Goal: Check status

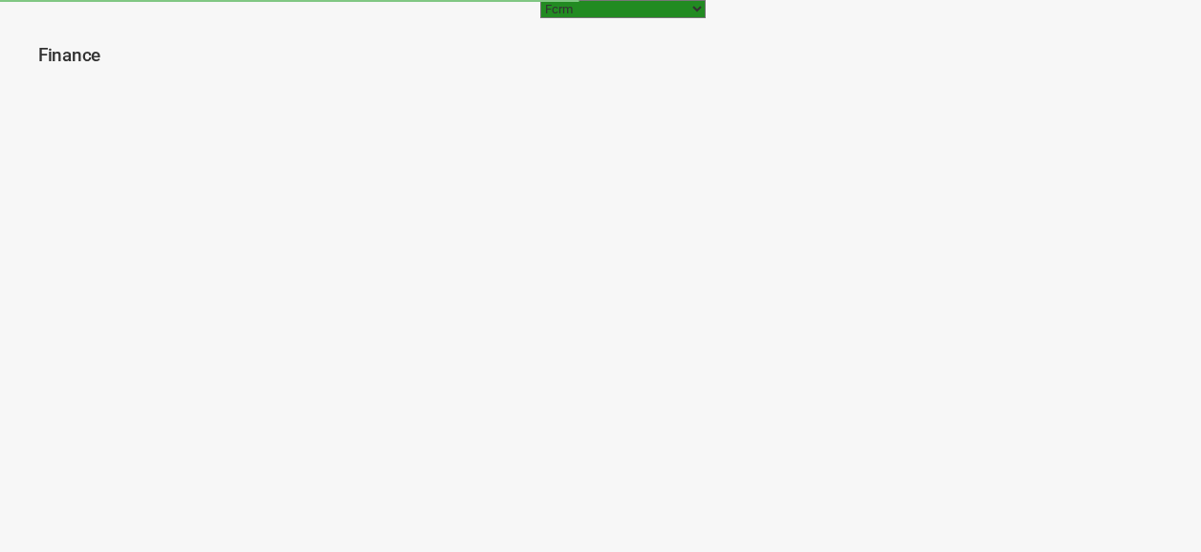
select select "[URL][DOMAIN_NAME]"
select select "100"
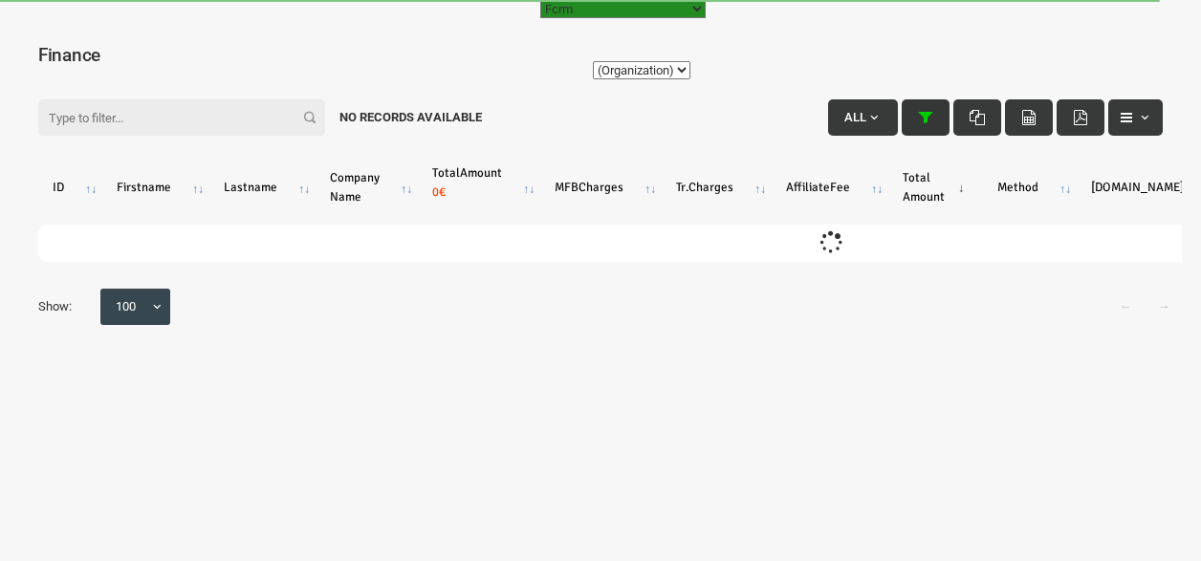
click at [920, 118] on icon "button" at bounding box center [925, 117] width 15 height 15
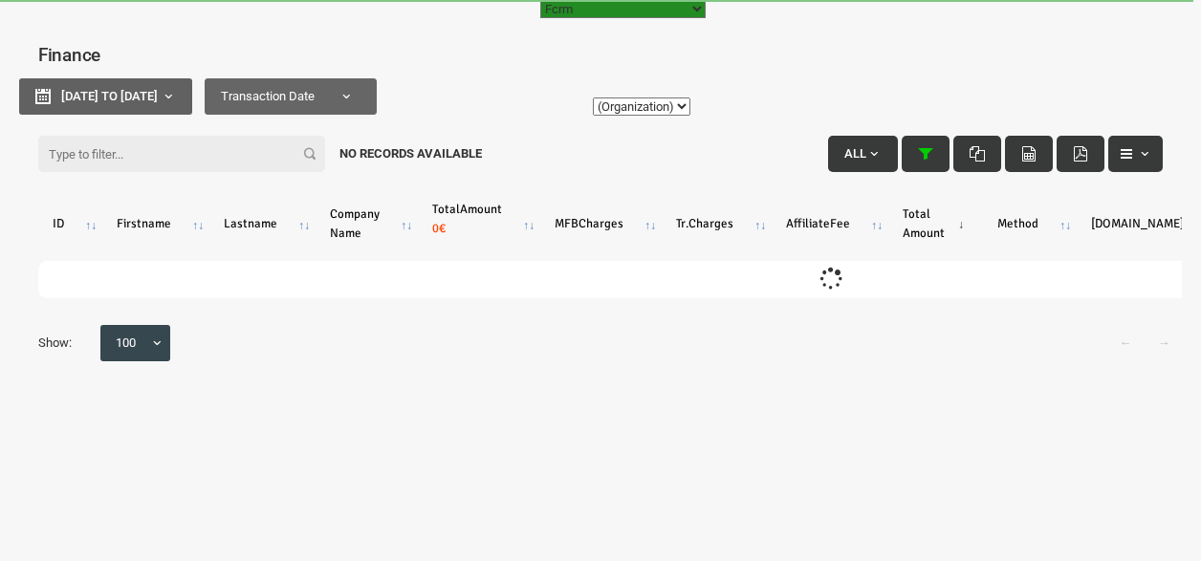
type input "[DATE]"
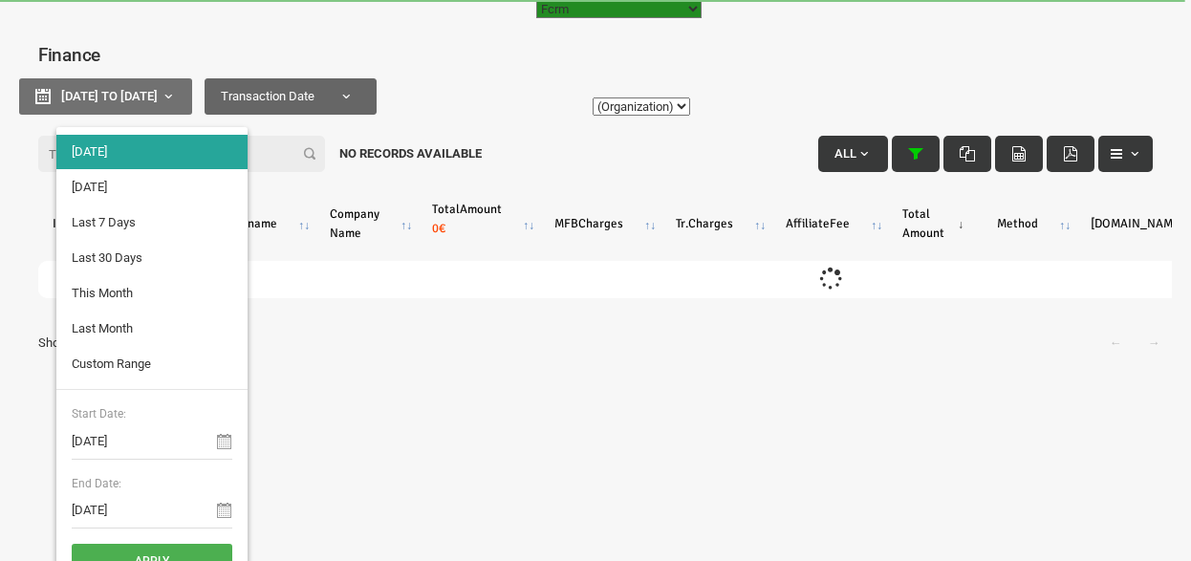
click at [176, 95] on b "button" at bounding box center [168, 96] width 15 height 15
type input "[DATE]"
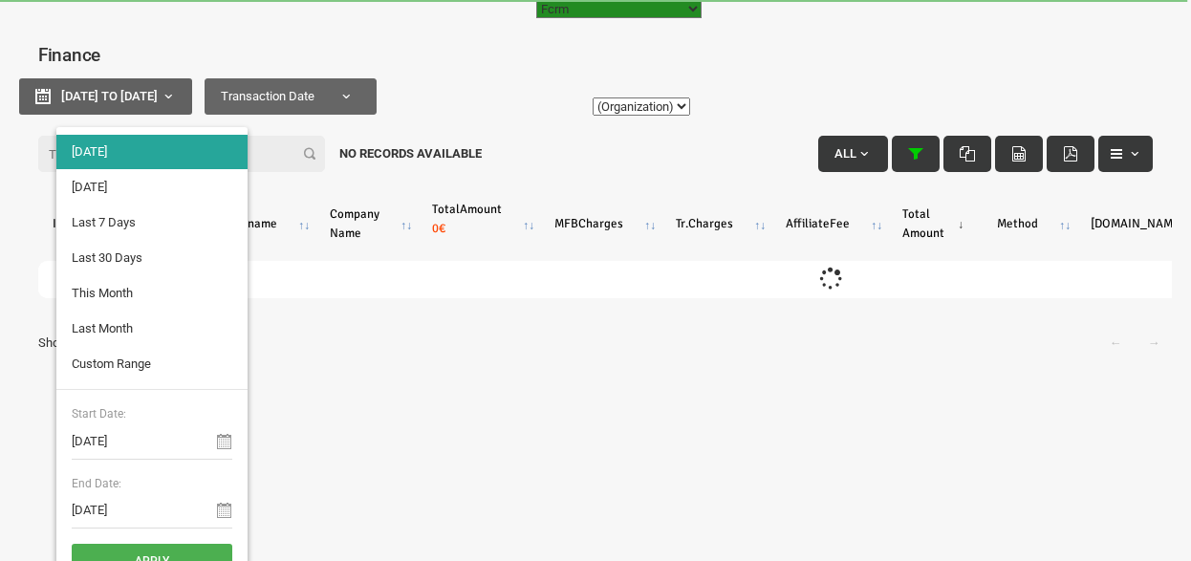
type input "[DATE]"
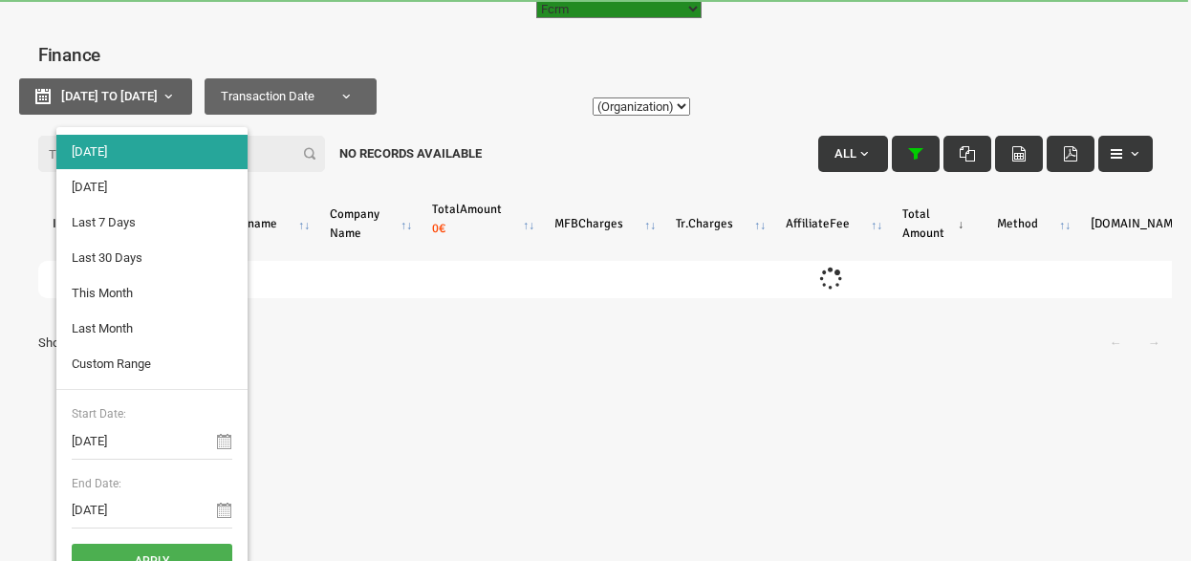
type input "[DATE]"
click at [114, 365] on li "Custom Range" at bounding box center [151, 364] width 191 height 34
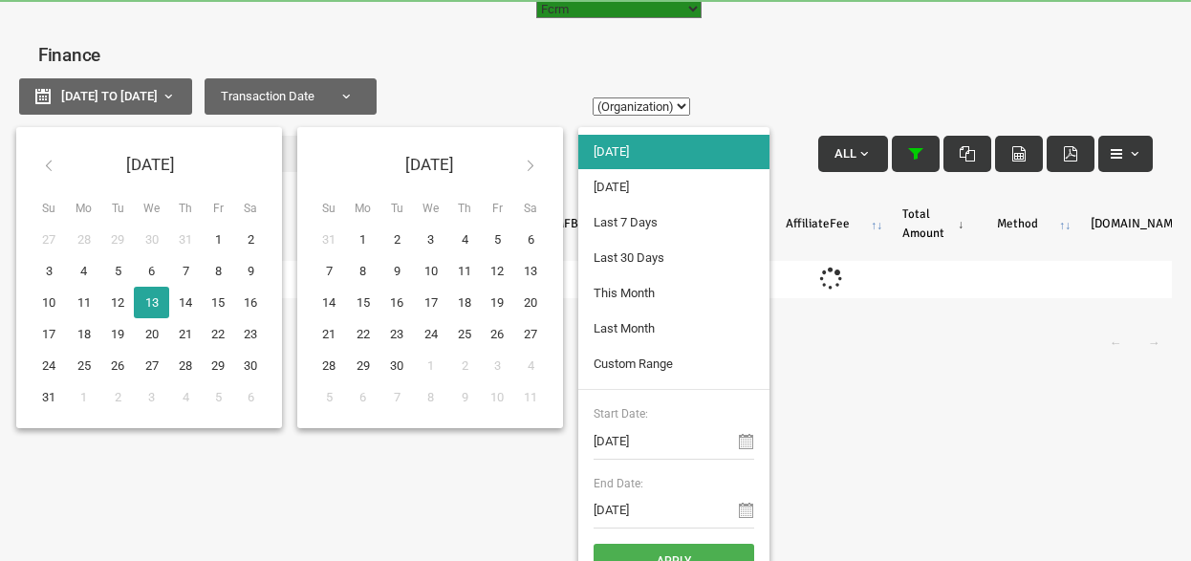
click at [42, 163] on icon at bounding box center [48, 165] width 15 height 15
type input "[DATE]"
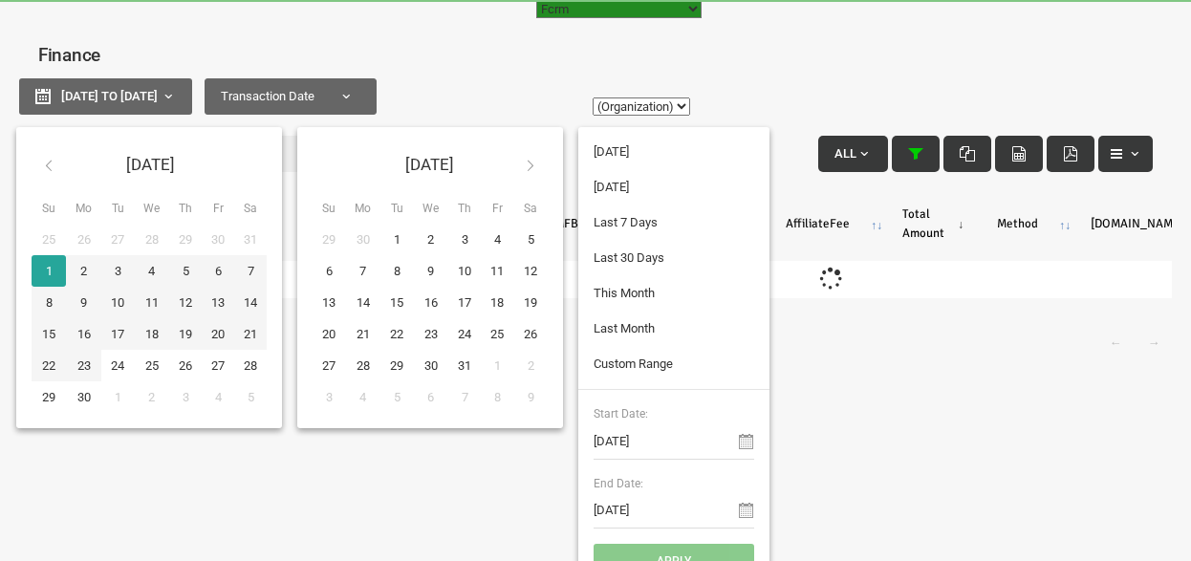
type input "[DATE]"
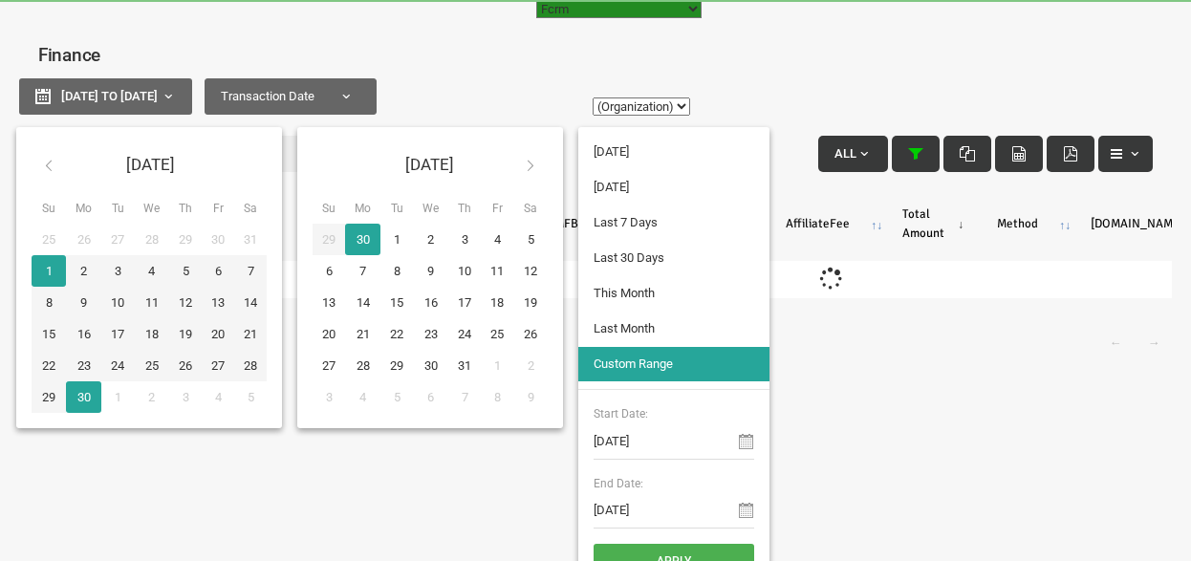
type input "[DATE]"
click at [707, 555] on button "Apply" at bounding box center [674, 561] width 161 height 34
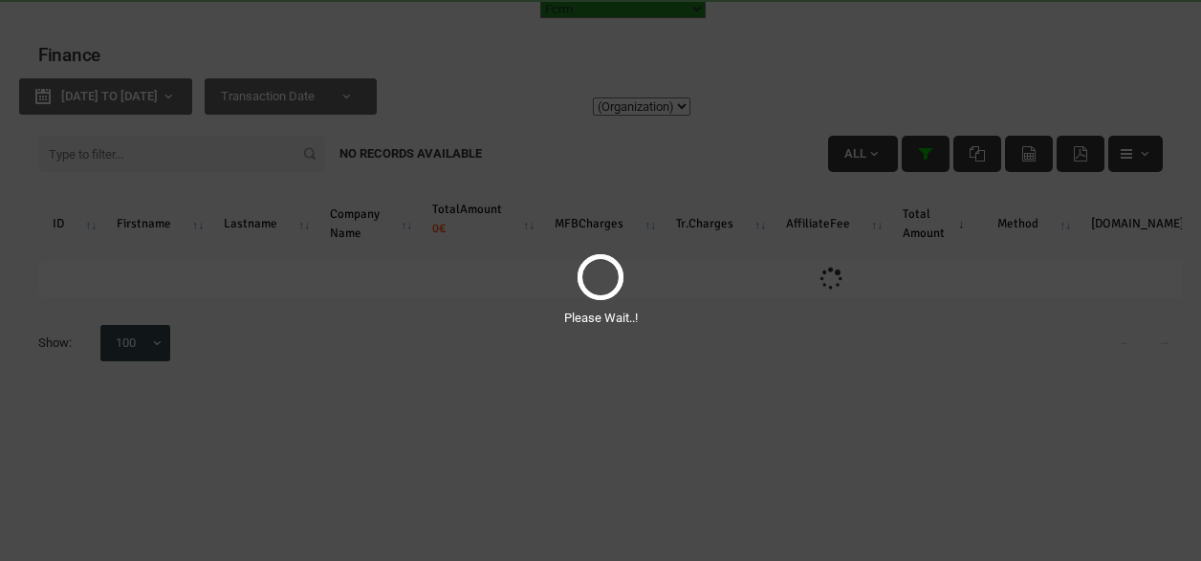
select select "100"
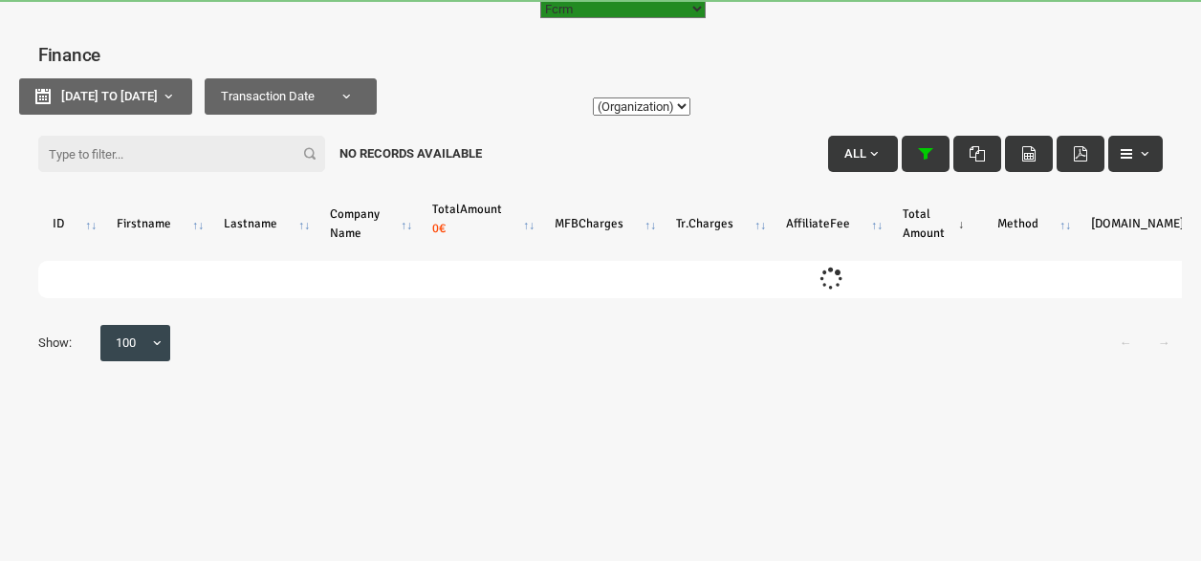
click at [683, 106] on select "(Organization)" at bounding box center [642, 107] width 98 height 18
click at [706, 13] on select "Fcrm Fcrm Recurring Subscription Subscription Recurring Sandbox Musaid ([DOMAIN…" at bounding box center [622, 9] width 165 height 18
select select "[URL][DOMAIN_NAME]"
click at [540, 0] on select "Fcrm Fcrm Recurring Subscription Subscription Recurring Sandbox Musaid ([DOMAIN…" at bounding box center [622, 9] width 165 height 18
